Goal: Information Seeking & Learning: Learn about a topic

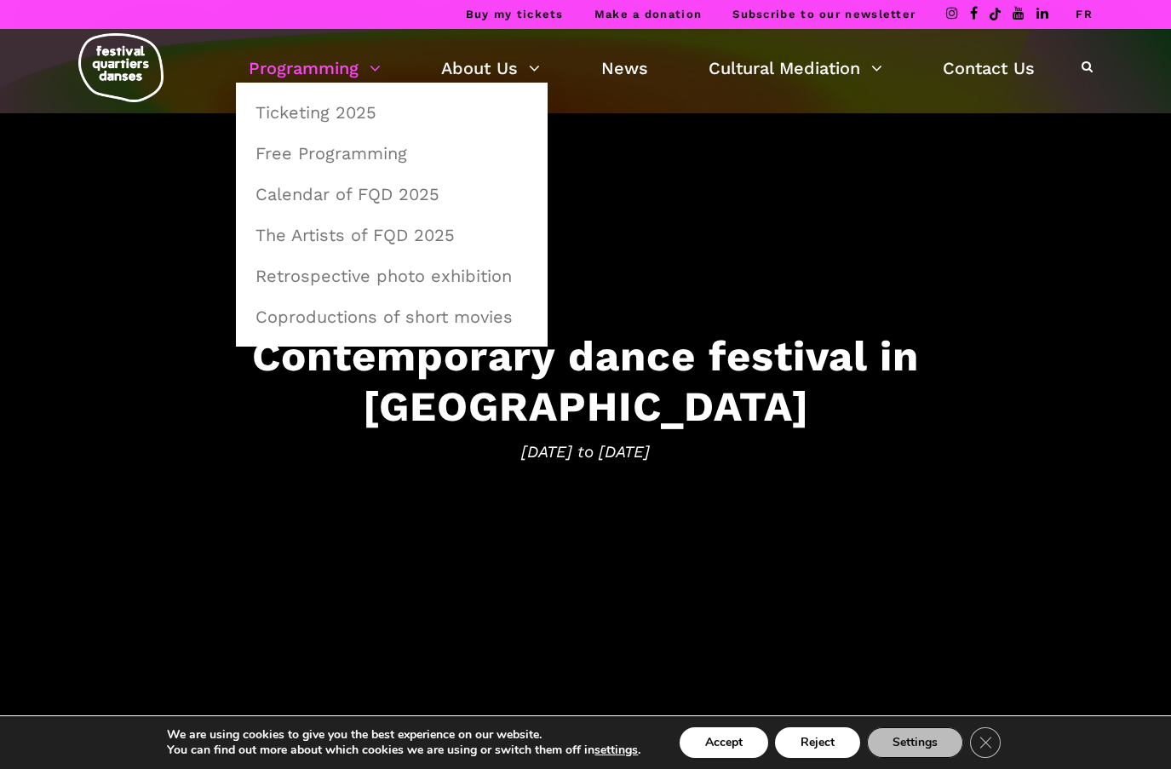
click at [347, 67] on link "Programming" at bounding box center [315, 68] width 132 height 29
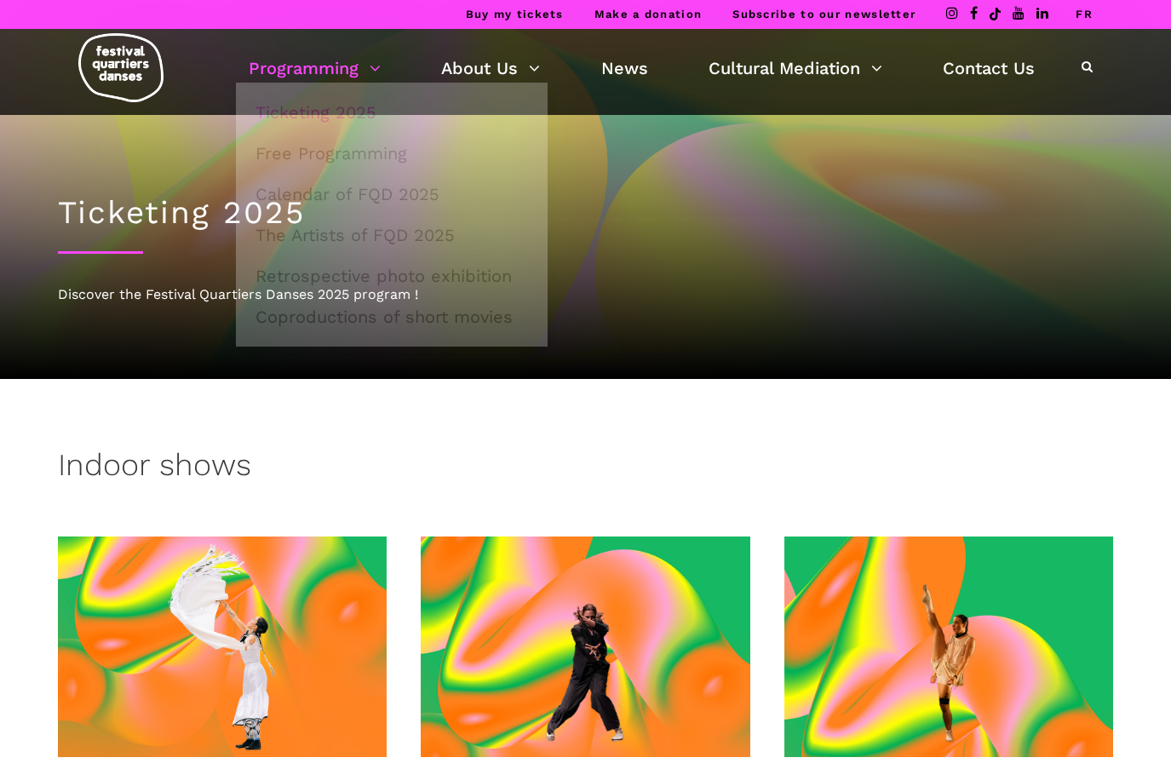
click at [350, 68] on link "Programming" at bounding box center [315, 68] width 132 height 29
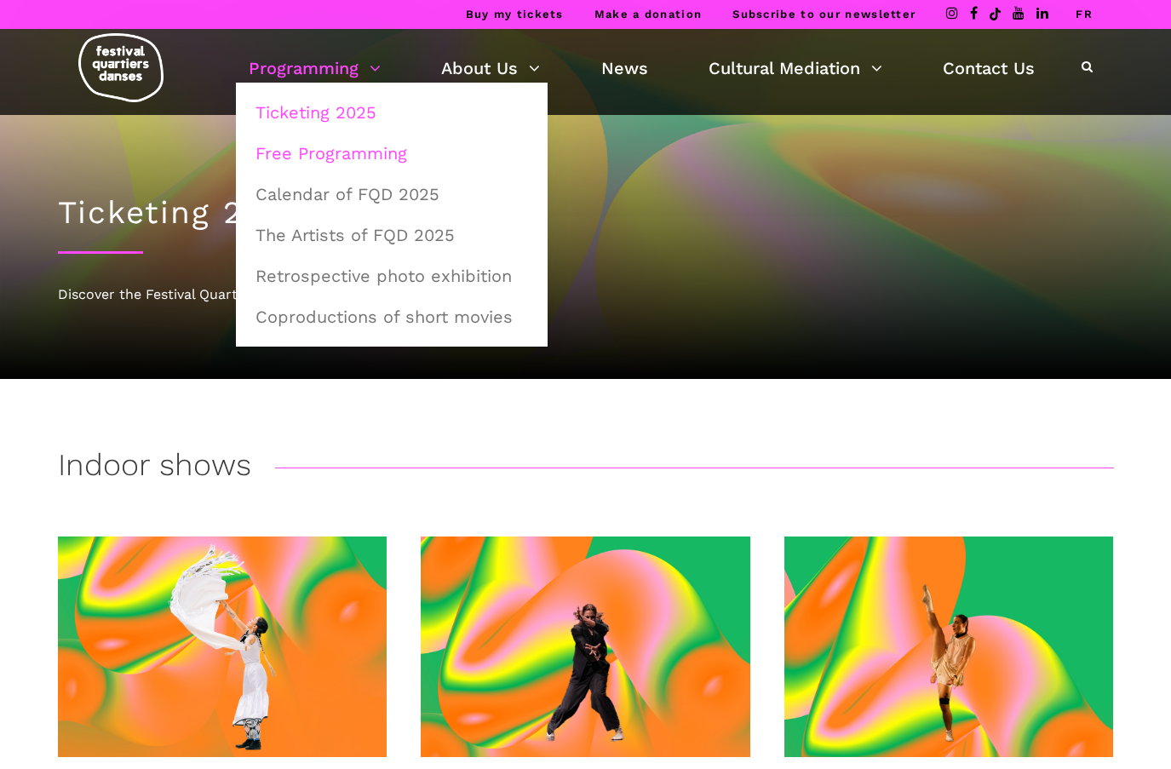
click at [364, 155] on link "Free Programming" at bounding box center [391, 153] width 293 height 39
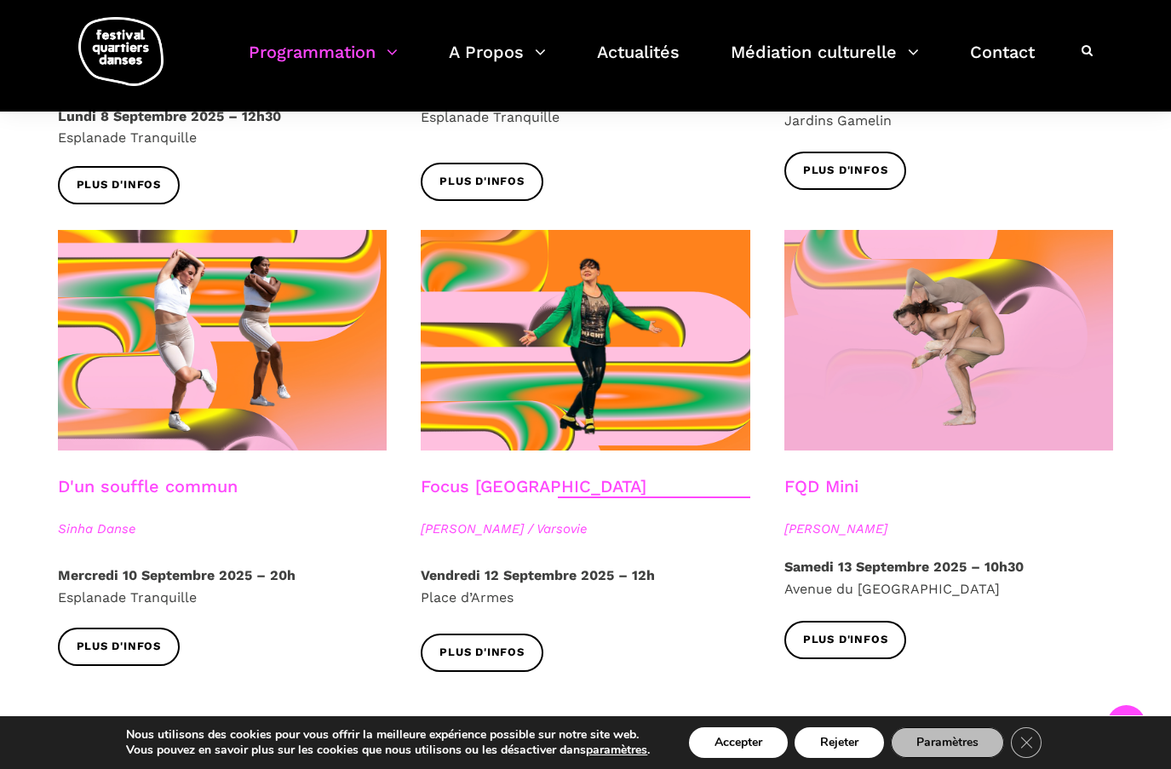
scroll to position [2043, 0]
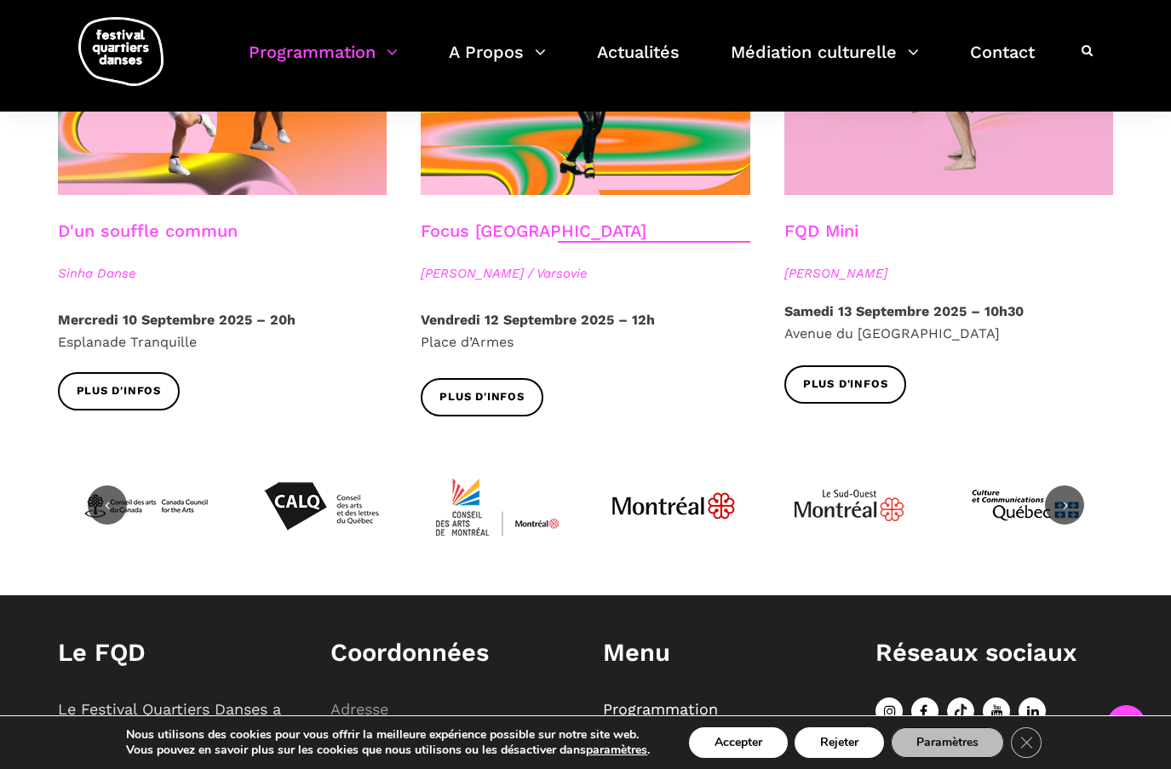
click at [1066, 497] on icon at bounding box center [1064, 504] width 15 height 15
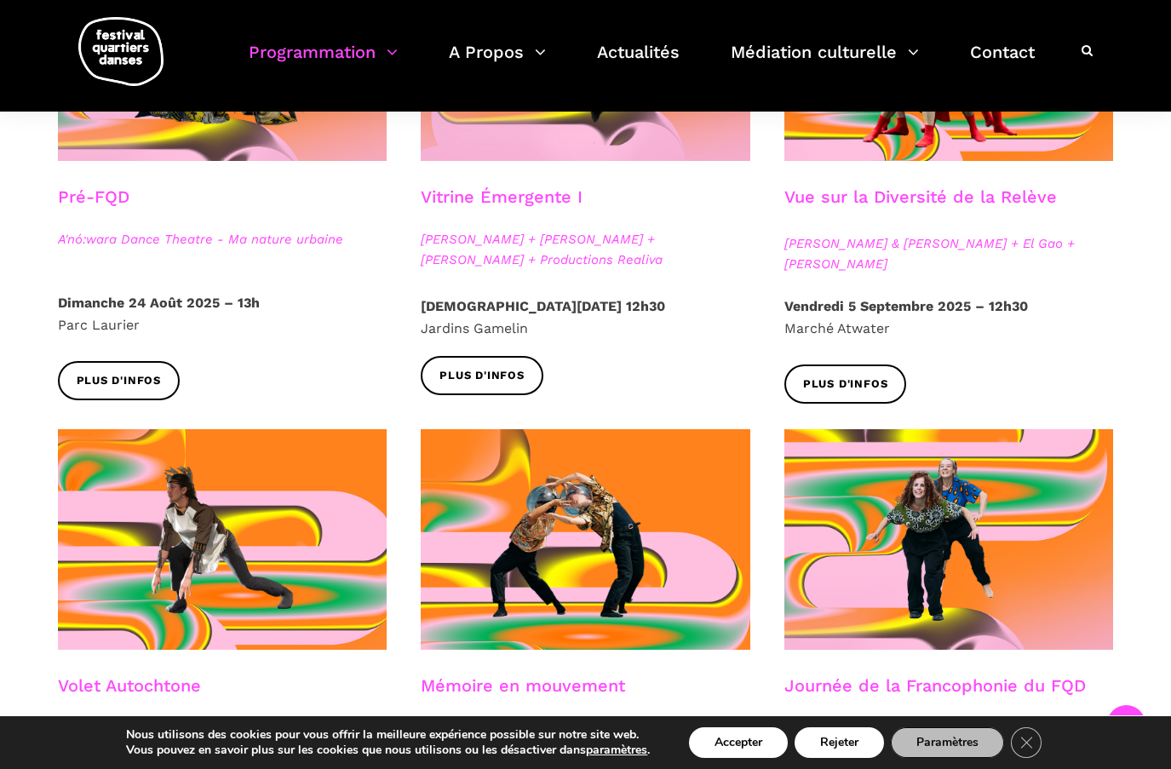
scroll to position [511, 0]
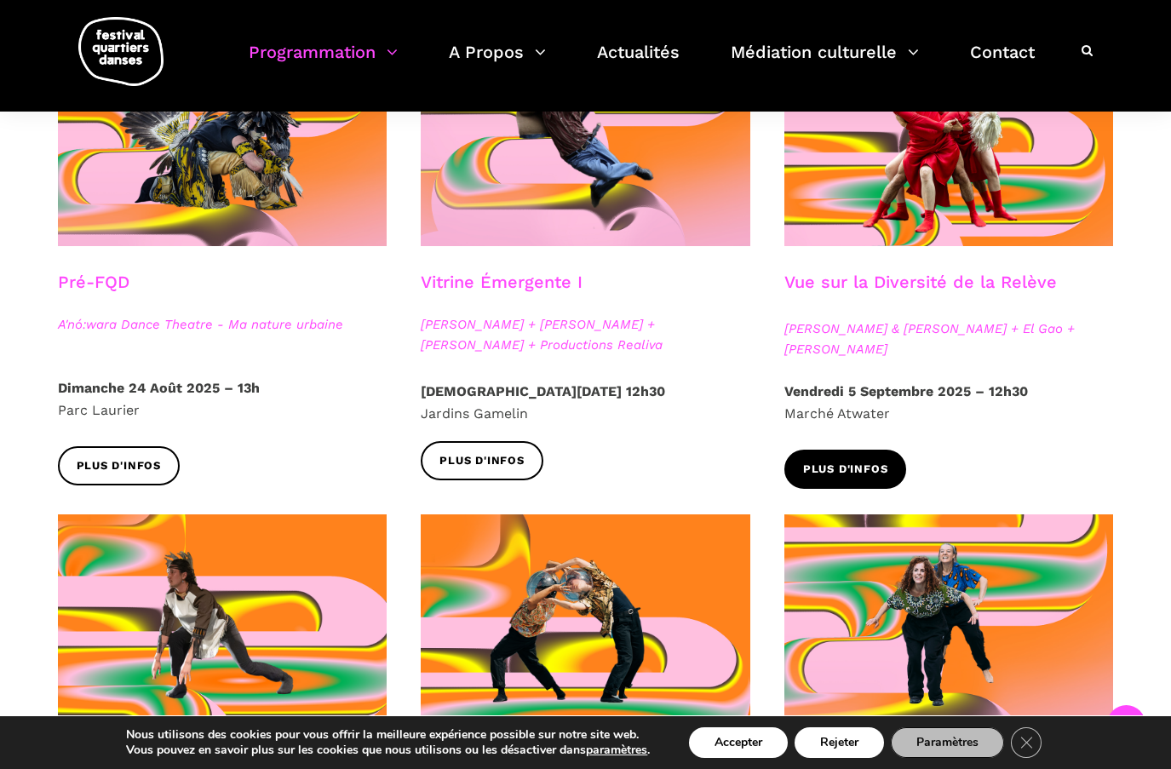
click at [857, 461] on span "Plus d'infos" at bounding box center [845, 470] width 85 height 18
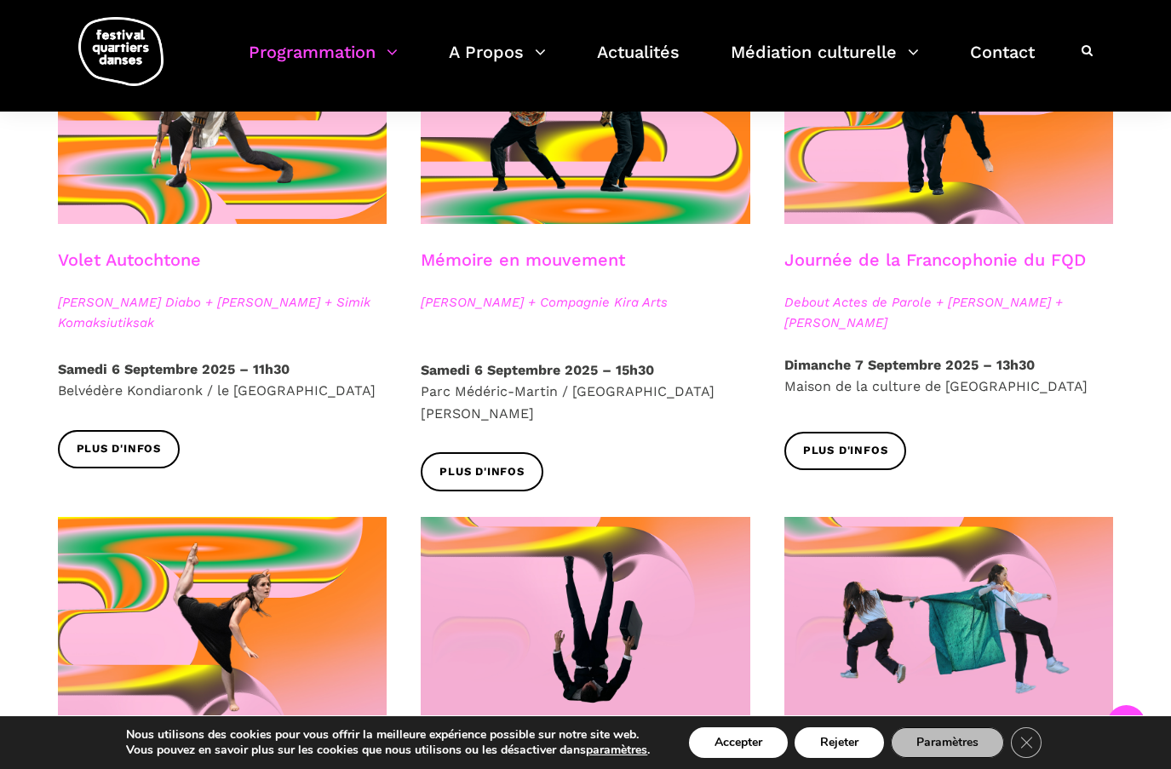
scroll to position [596, 0]
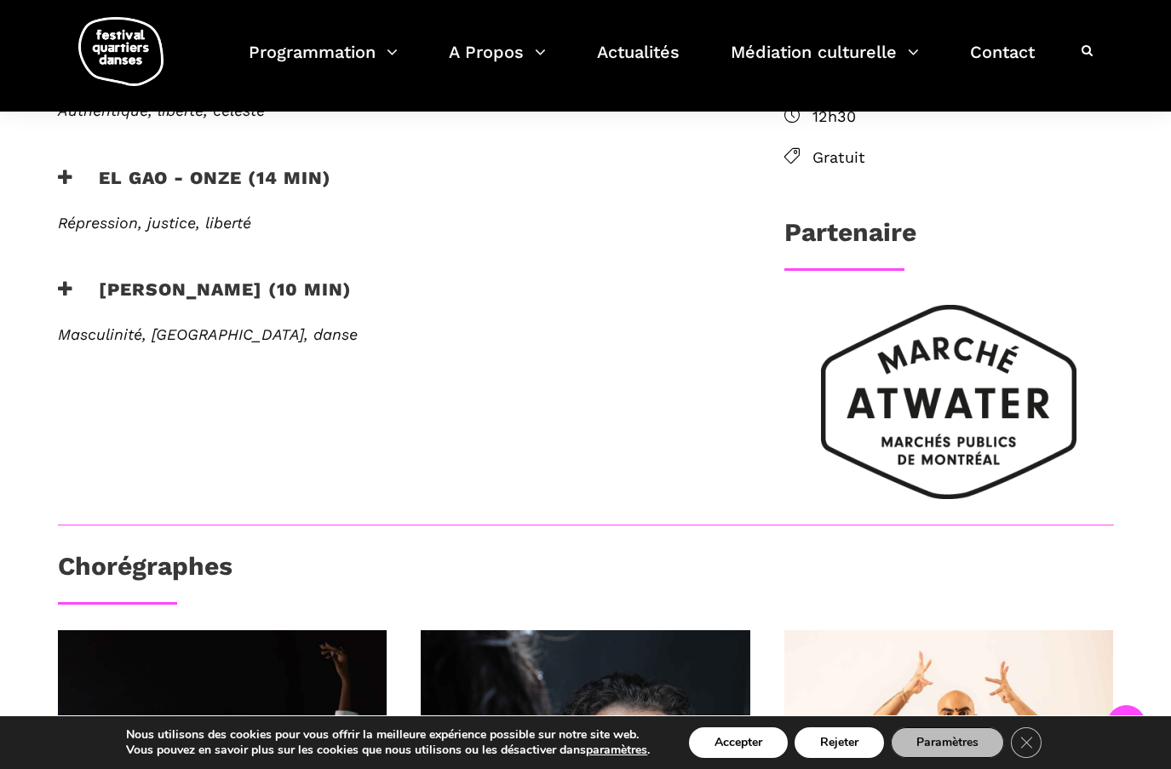
scroll to position [255, 0]
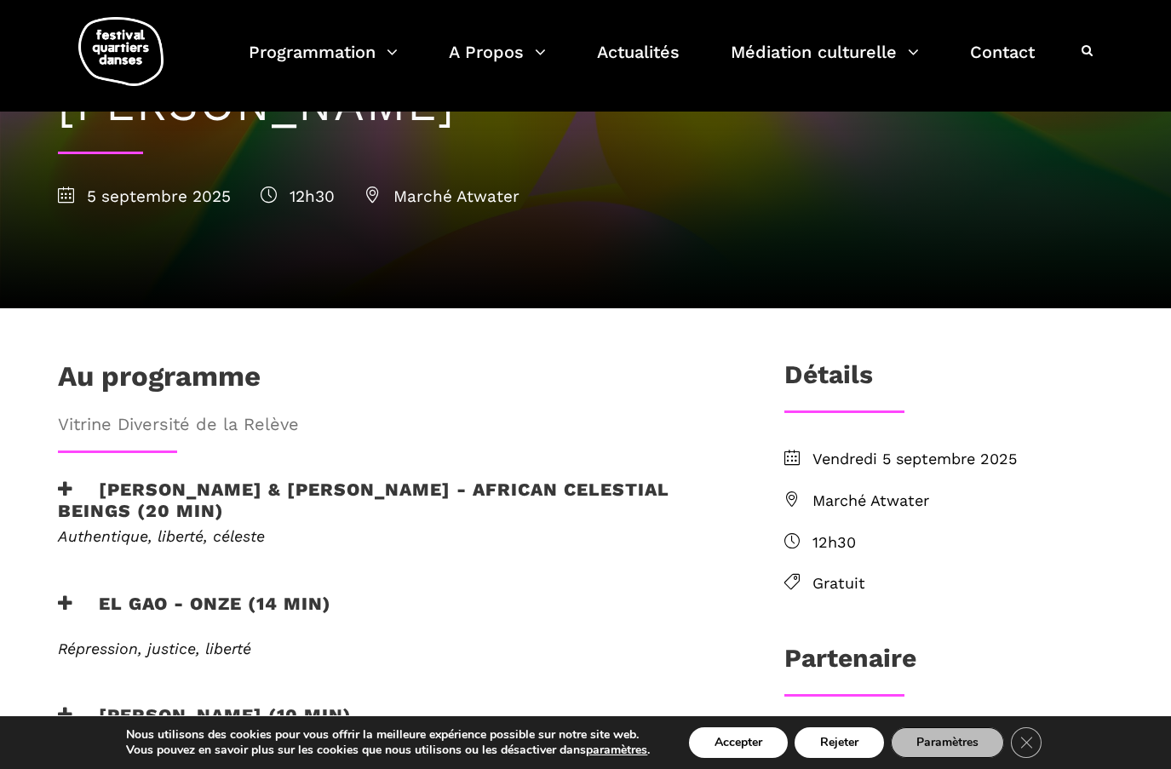
click at [832, 530] on span "12h30" at bounding box center [962, 542] width 301 height 25
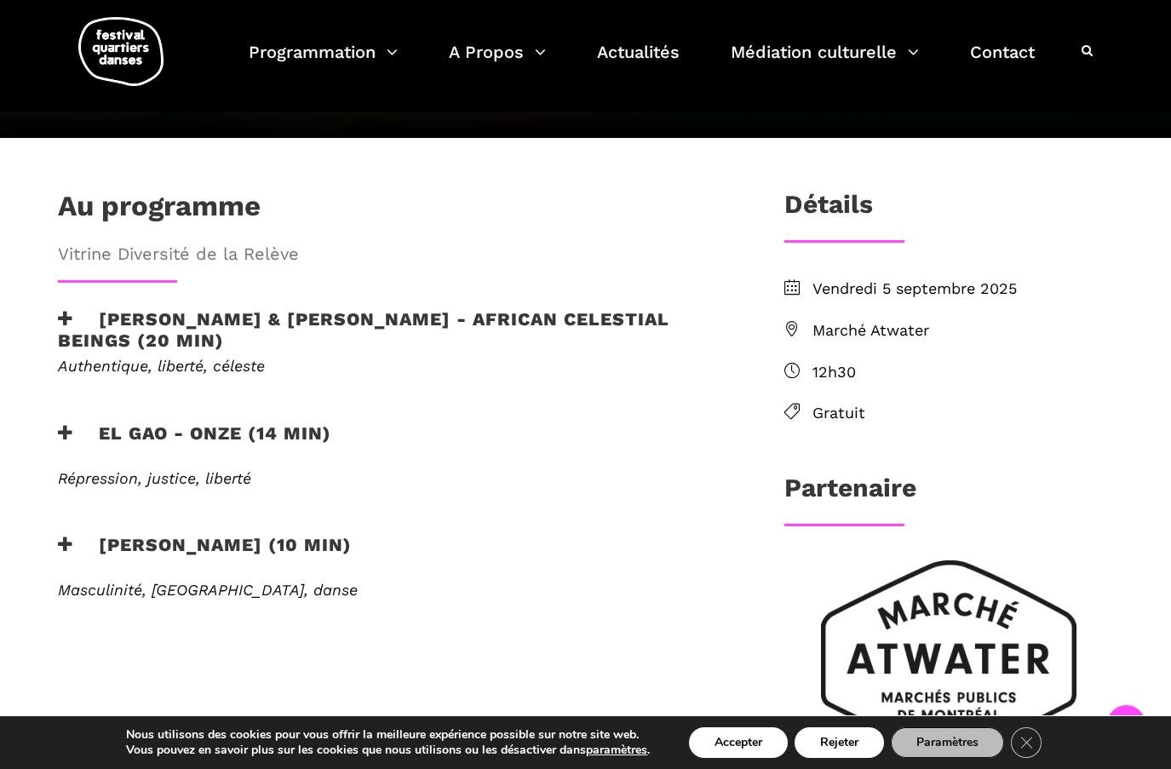
scroll to position [0, 0]
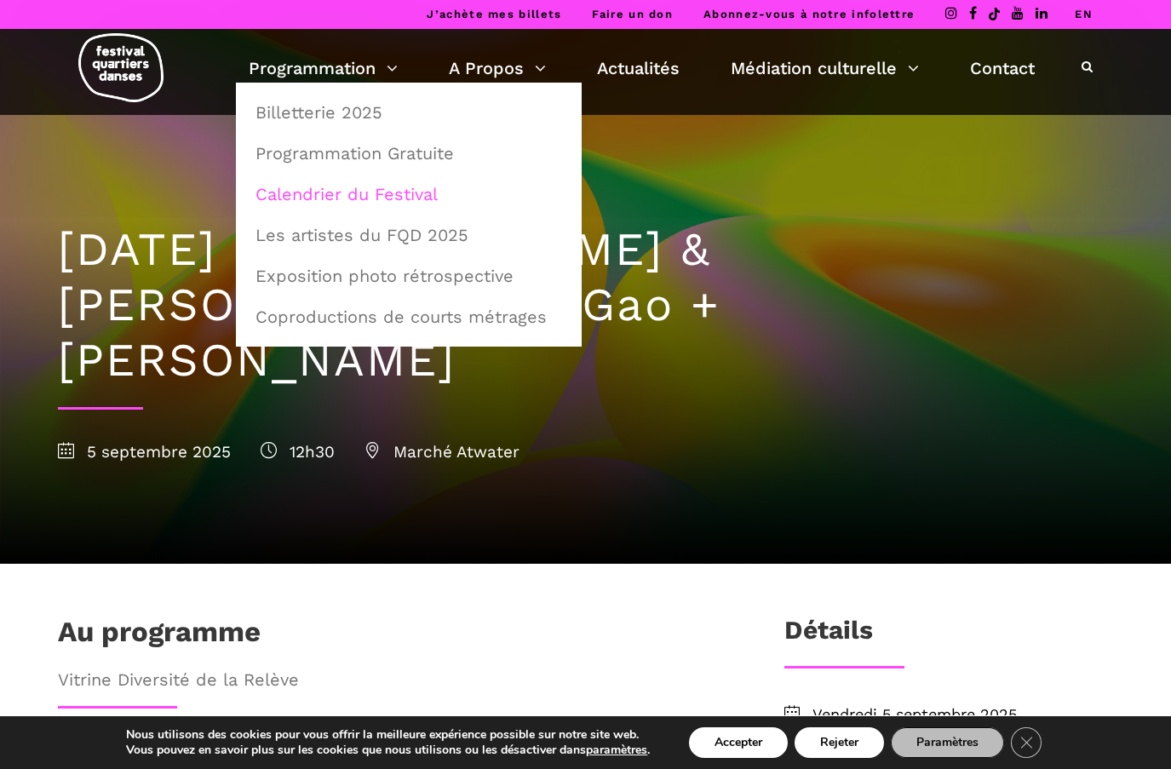
click at [357, 193] on link "Calendrier du Festival" at bounding box center [408, 194] width 327 height 39
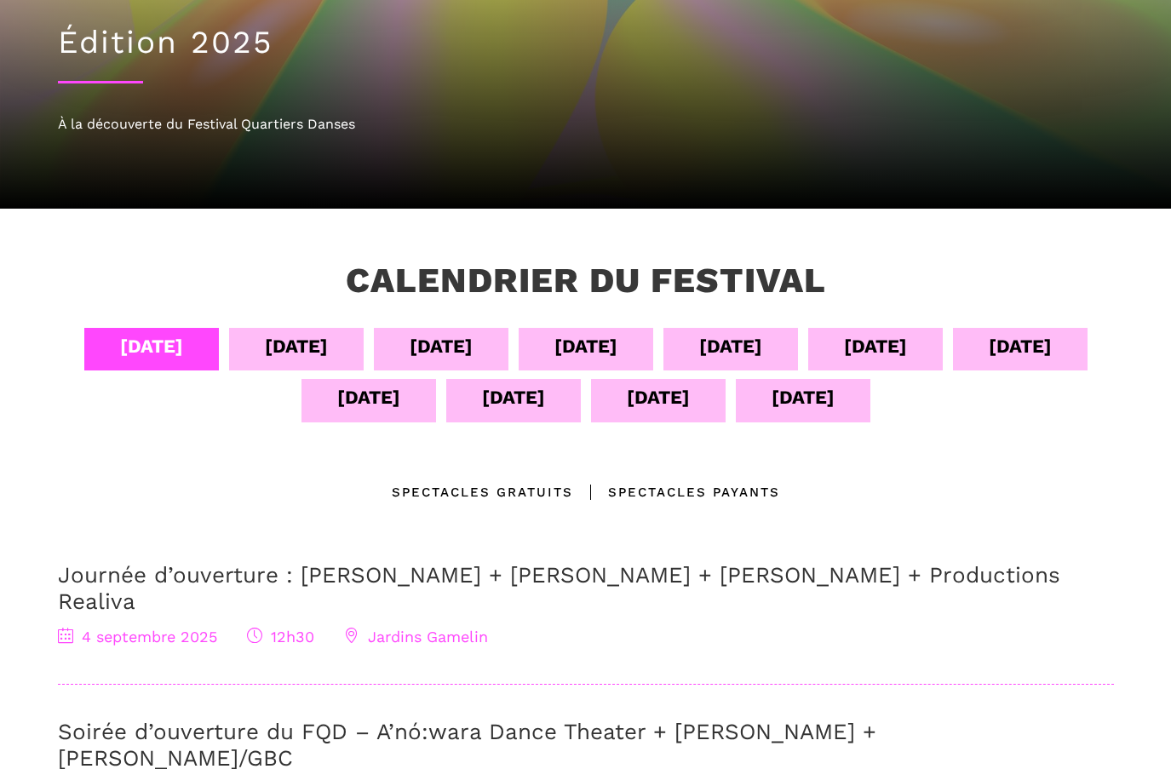
scroll to position [255, 0]
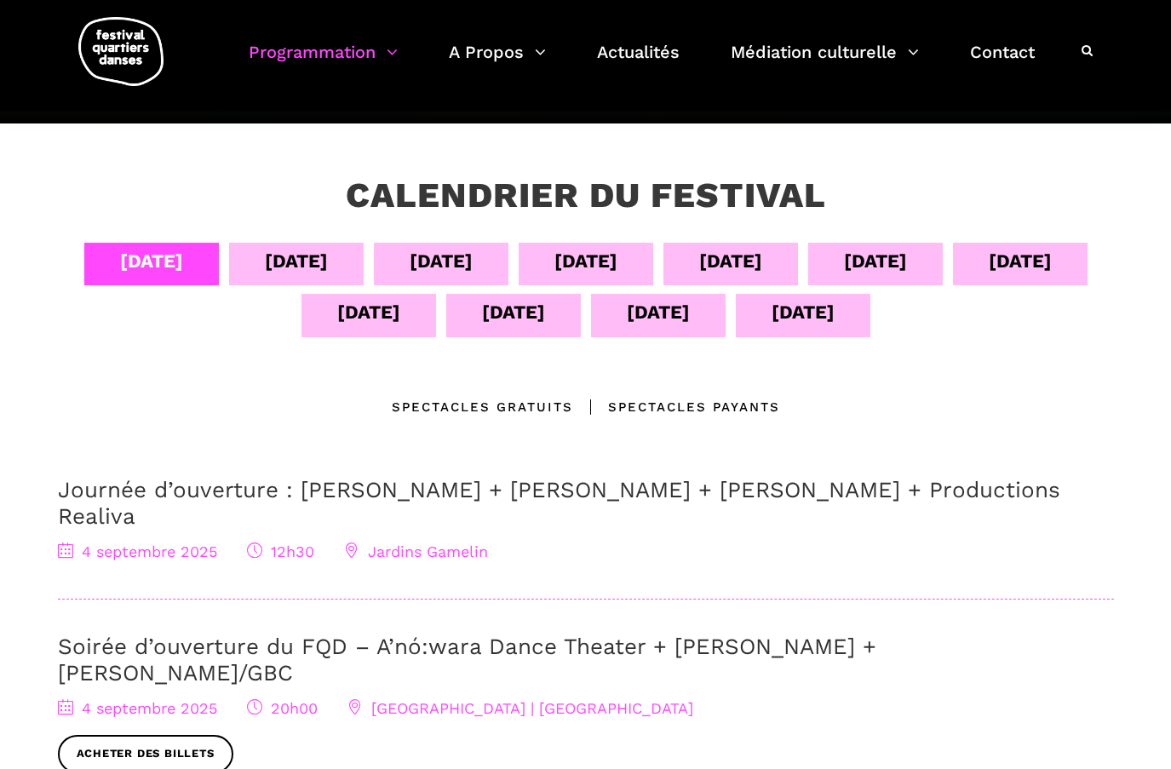
click at [279, 252] on div "[DATE]" at bounding box center [296, 261] width 63 height 30
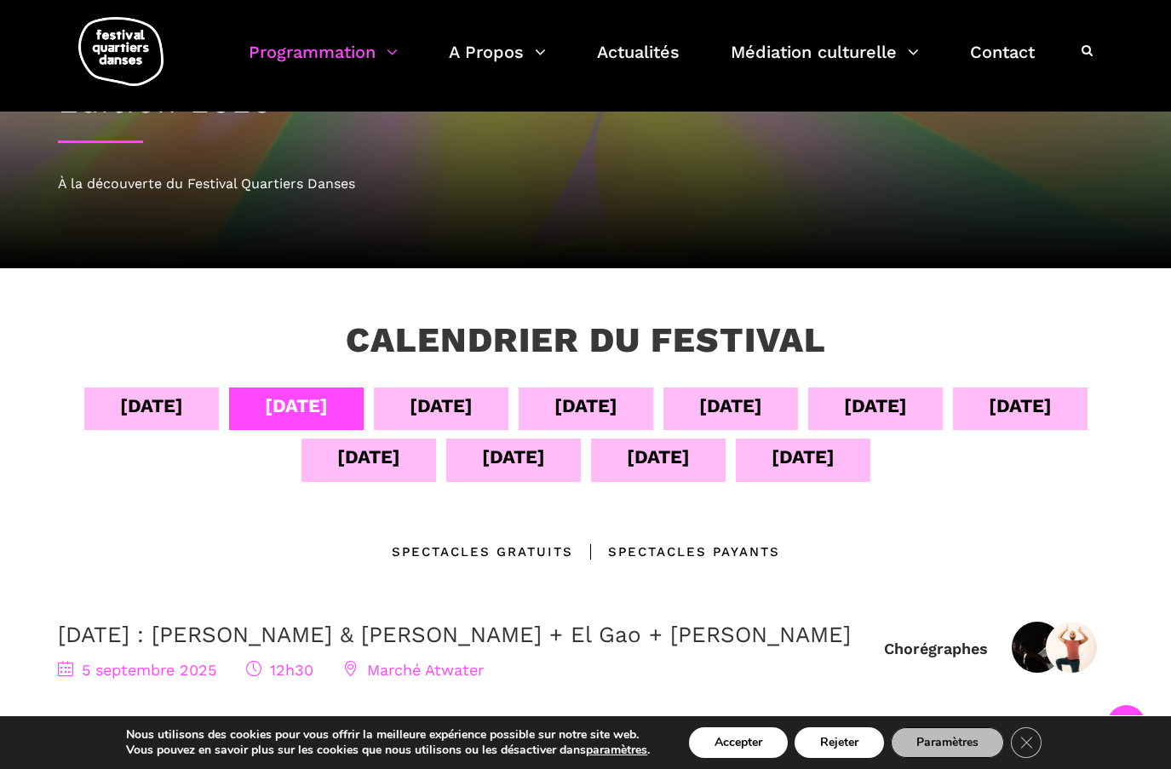
scroll to position [26, 0]
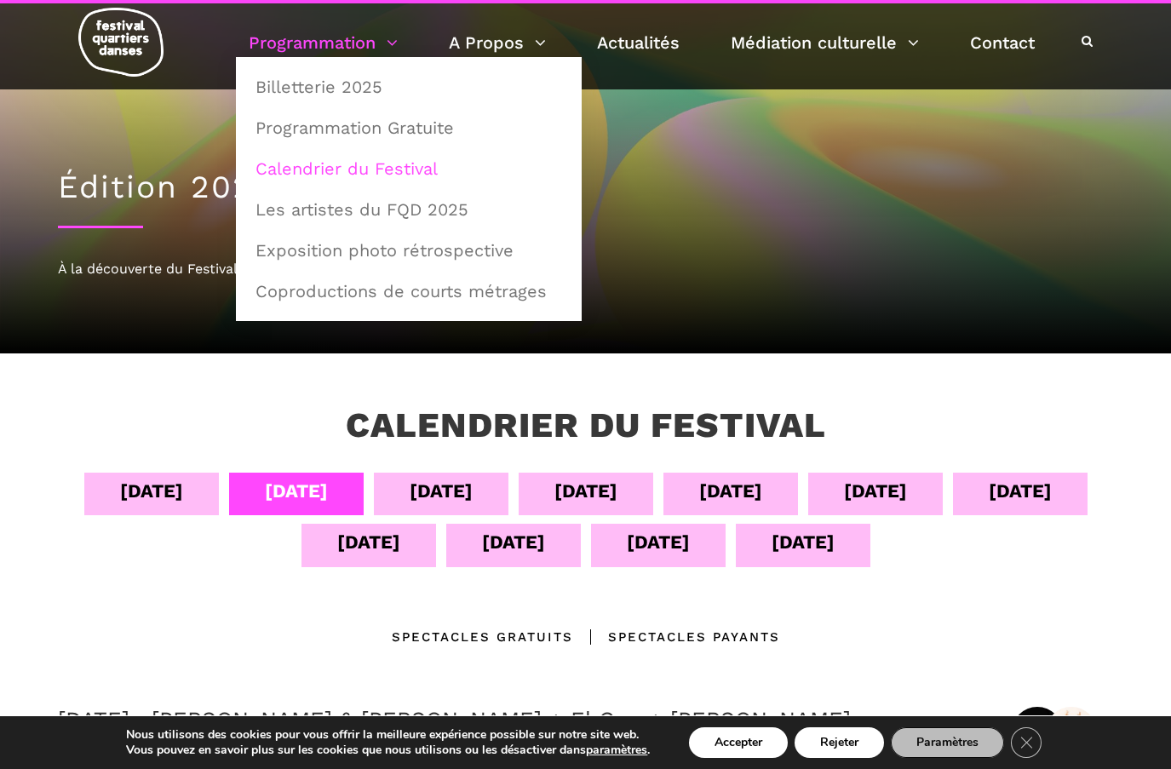
click at [144, 52] on img at bounding box center [120, 42] width 85 height 69
